Goal: Task Accomplishment & Management: Use online tool/utility

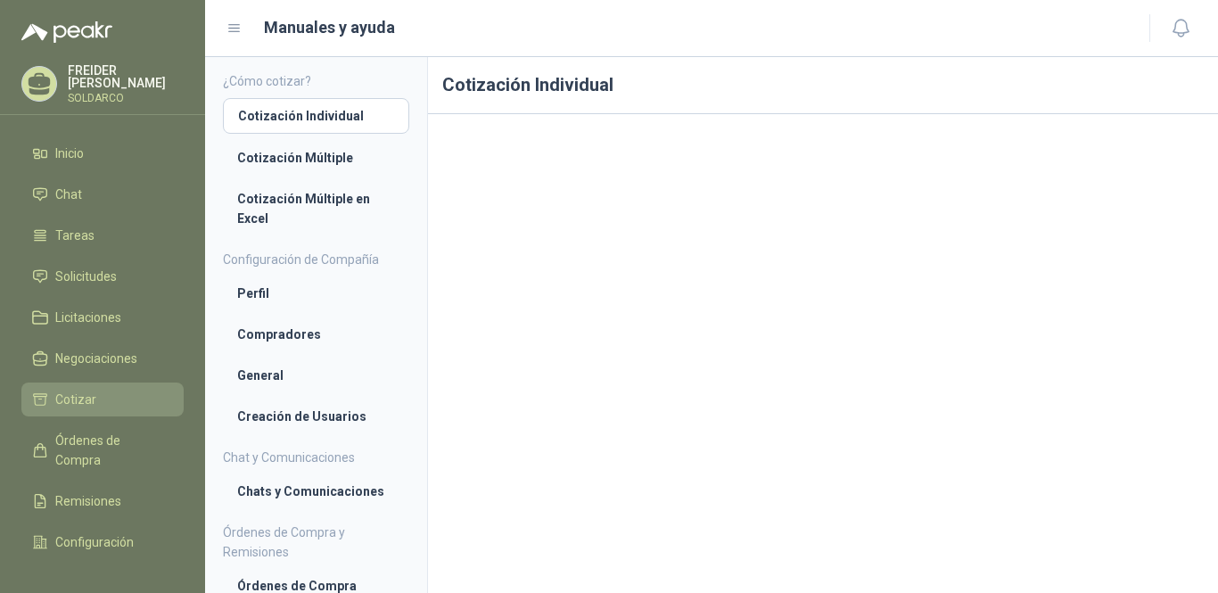
click at [80, 392] on span "Cotizar" at bounding box center [75, 400] width 41 height 20
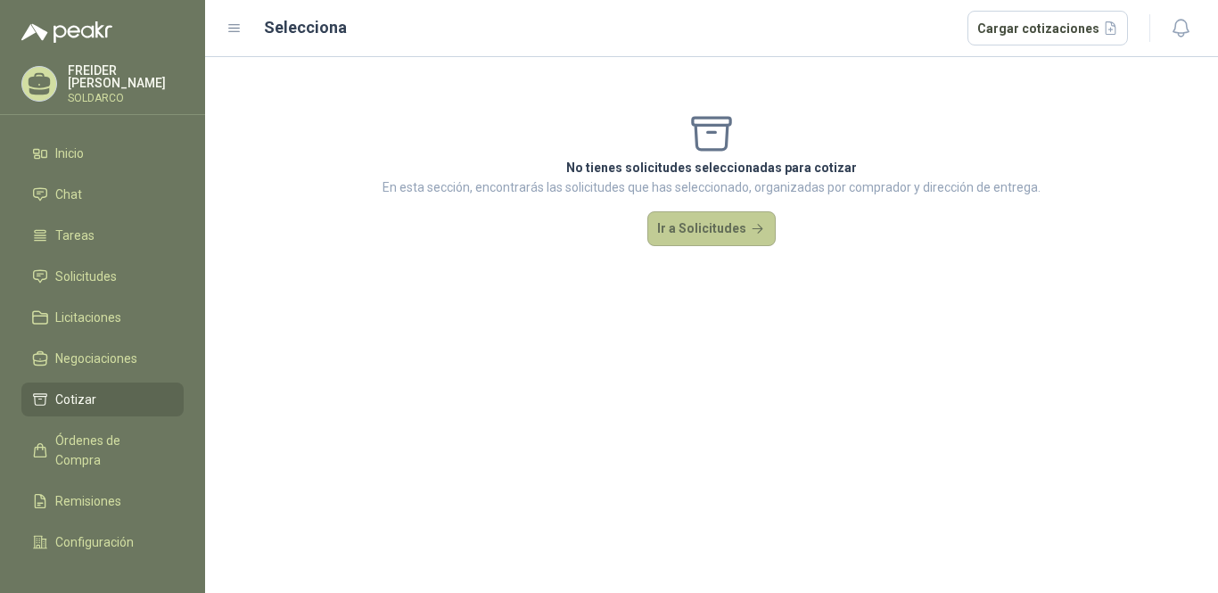
click at [726, 226] on button "Ir a Solicitudes" at bounding box center [711, 229] width 128 height 36
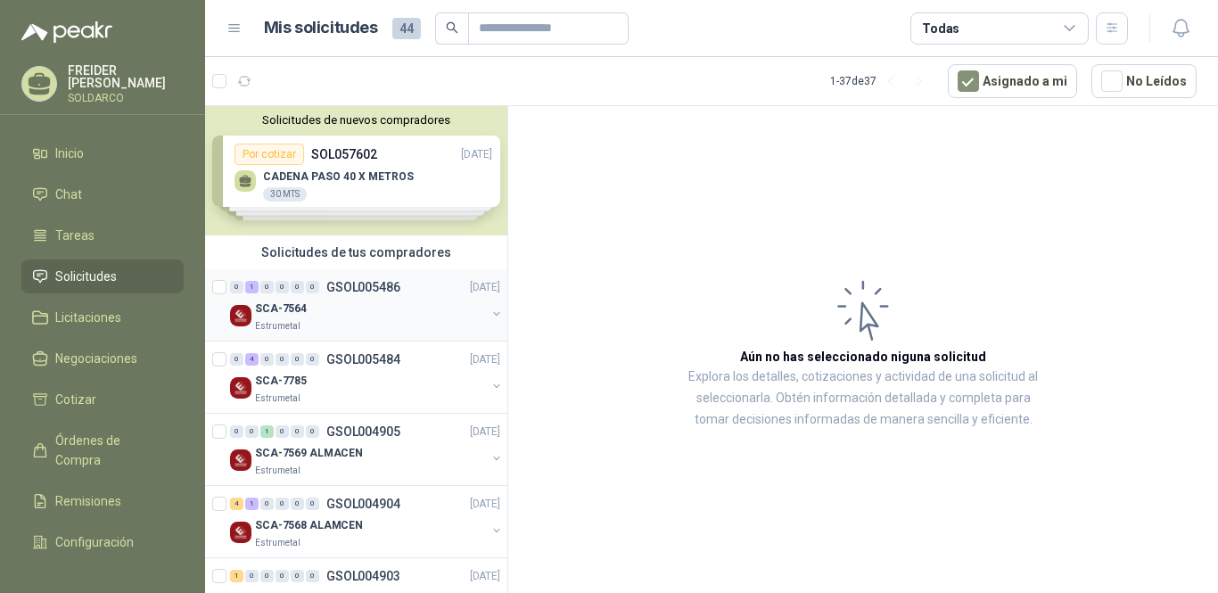
click at [350, 321] on div "Estrumetal" at bounding box center [370, 326] width 231 height 14
